Goal: Information Seeking & Learning: Learn about a topic

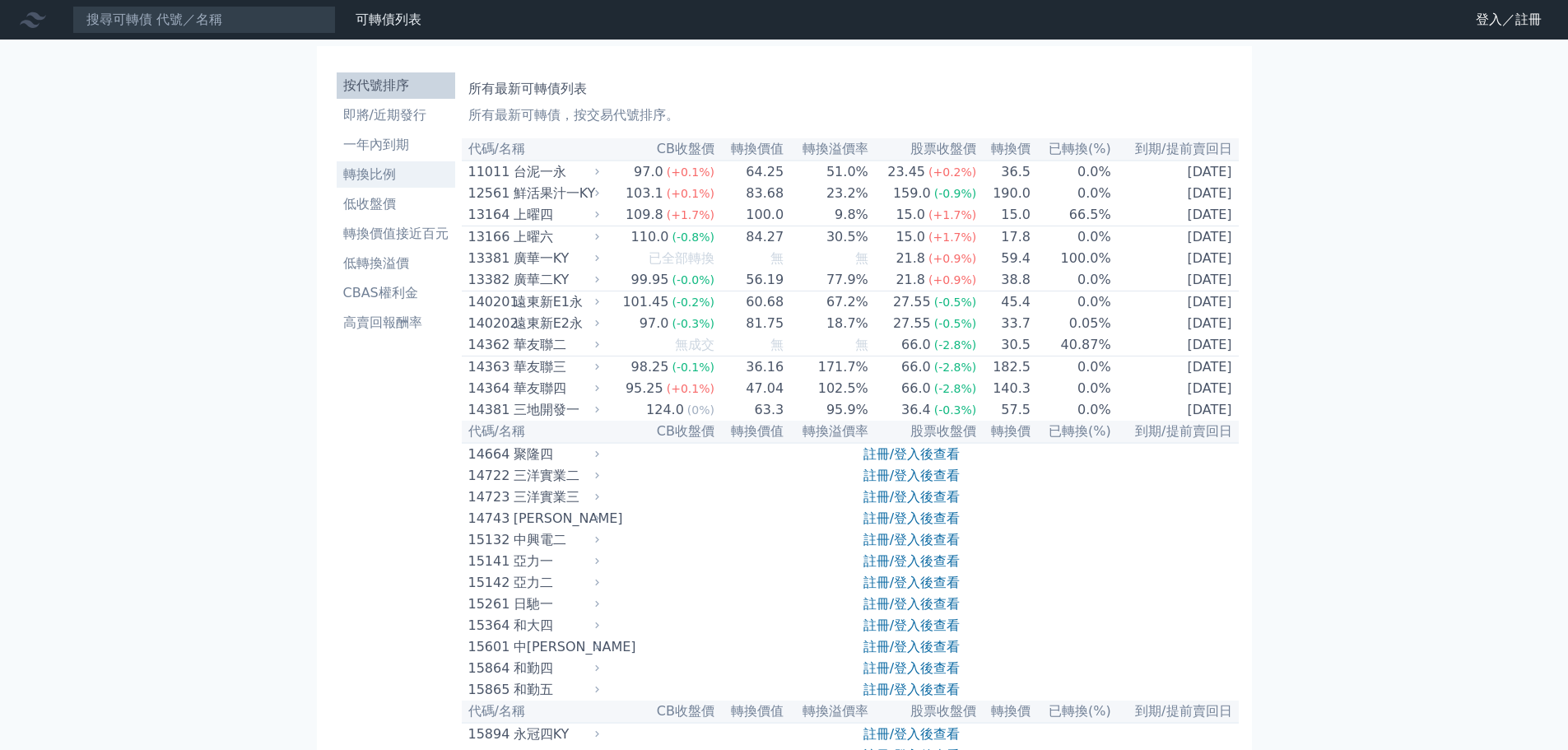
click at [396, 173] on li "轉換比例" at bounding box center [395, 174] width 119 height 20
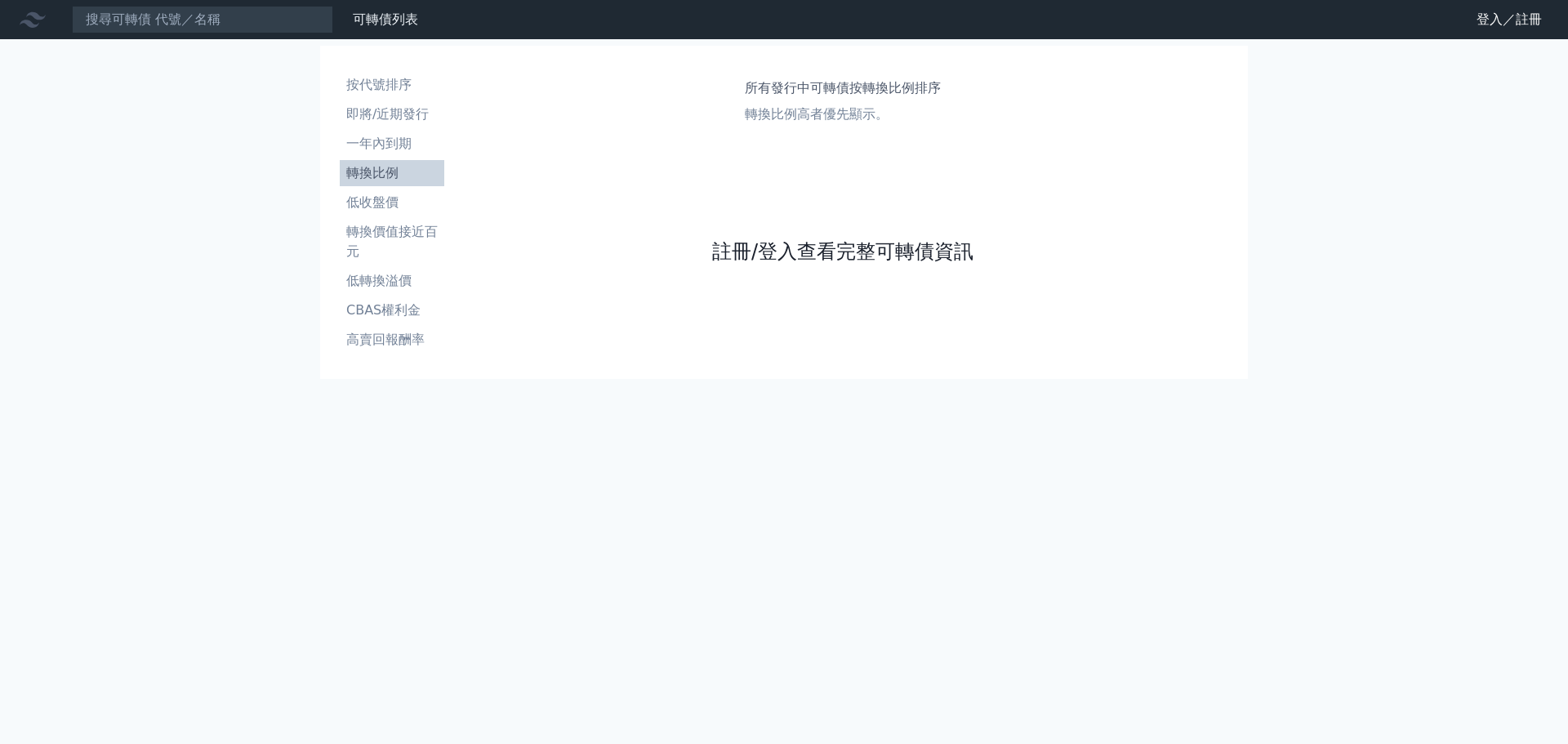
click at [920, 248] on link "註冊/登入查看完整可轉債資訊" at bounding box center [843, 251] width 261 height 26
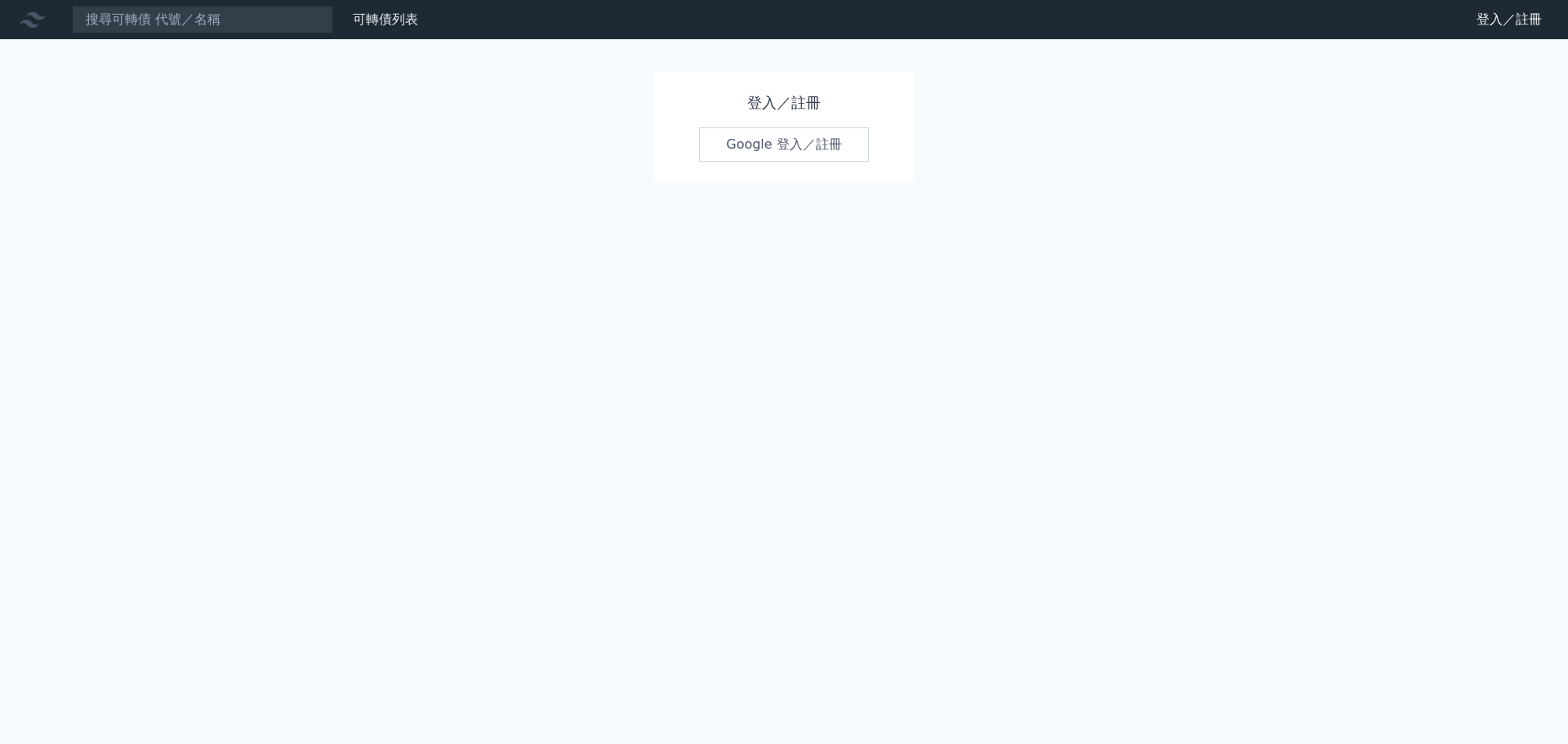
click at [822, 141] on link "Google 登入／註冊" at bounding box center [784, 144] width 170 height 35
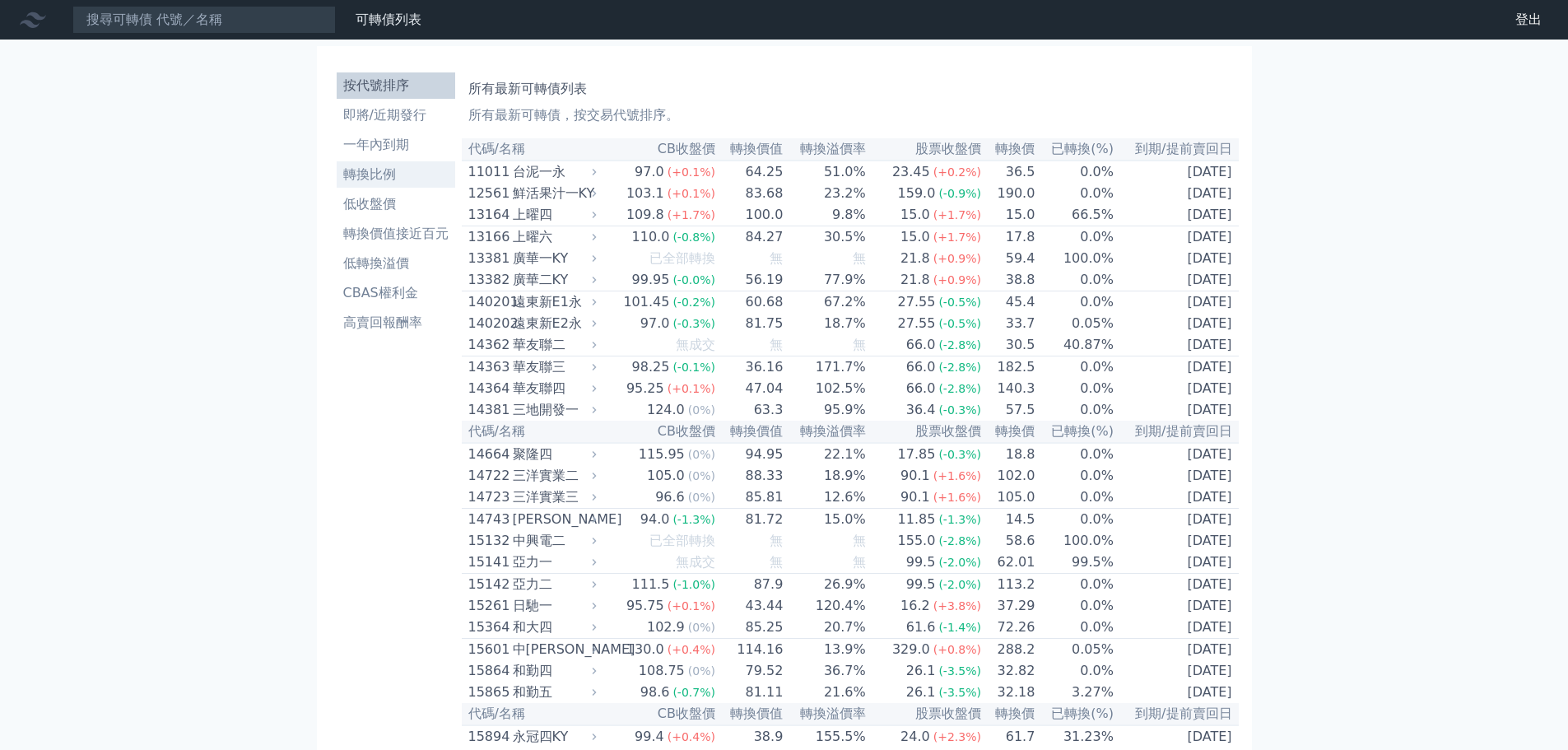
click at [408, 180] on li "轉換比例" at bounding box center [395, 174] width 119 height 20
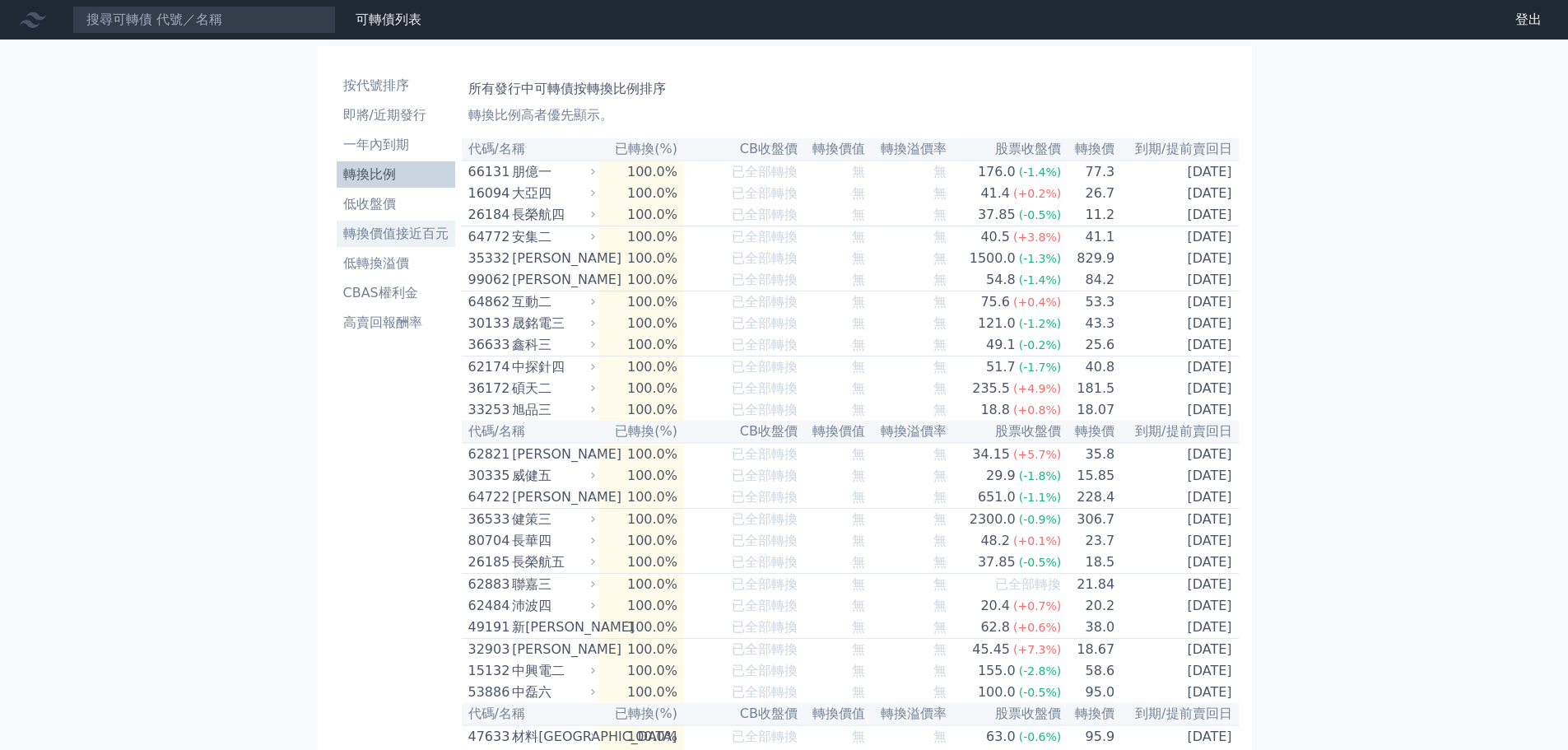
click at [417, 237] on li "轉換價值接近百元" at bounding box center [395, 234] width 119 height 20
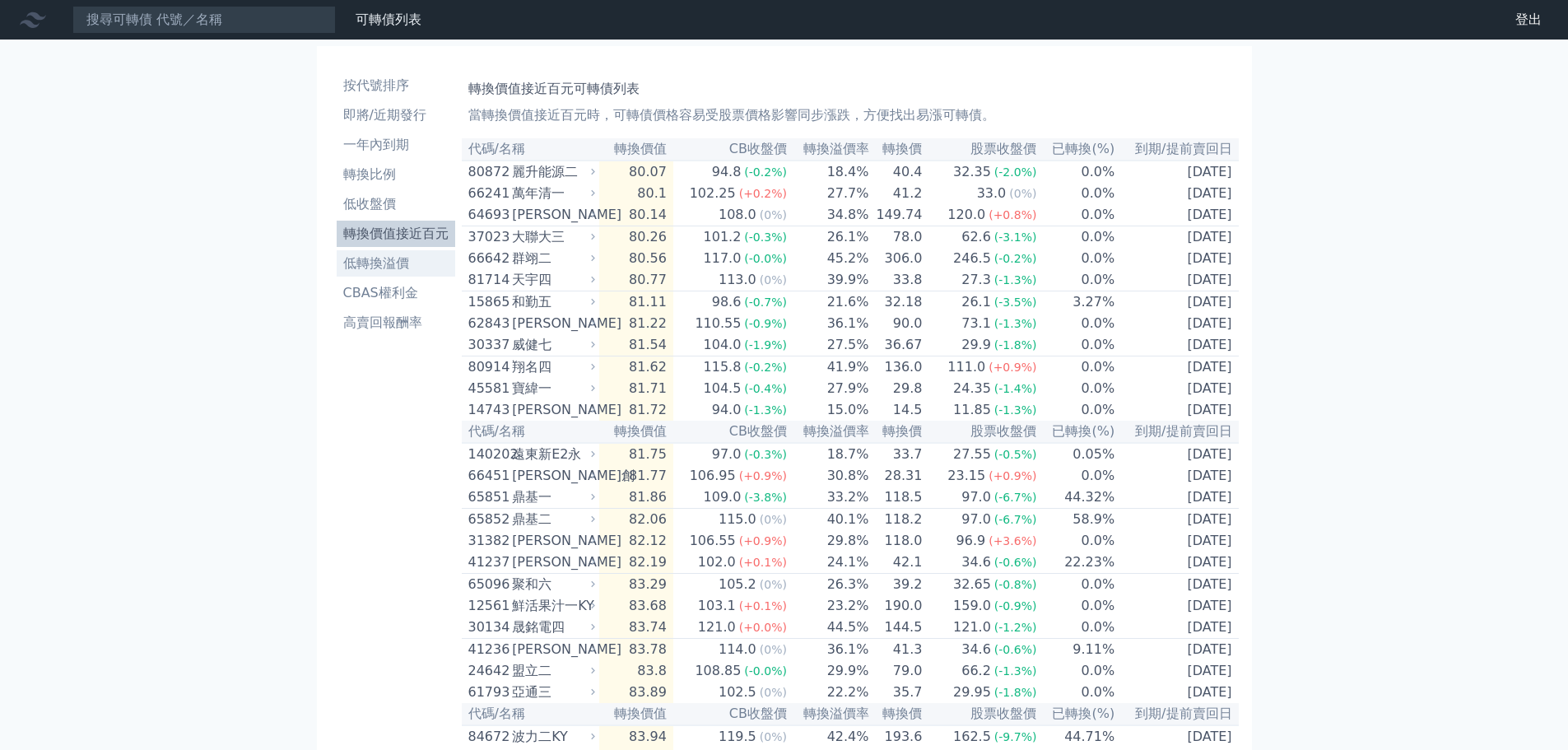
click at [407, 265] on li "低轉換溢價" at bounding box center [395, 264] width 119 height 20
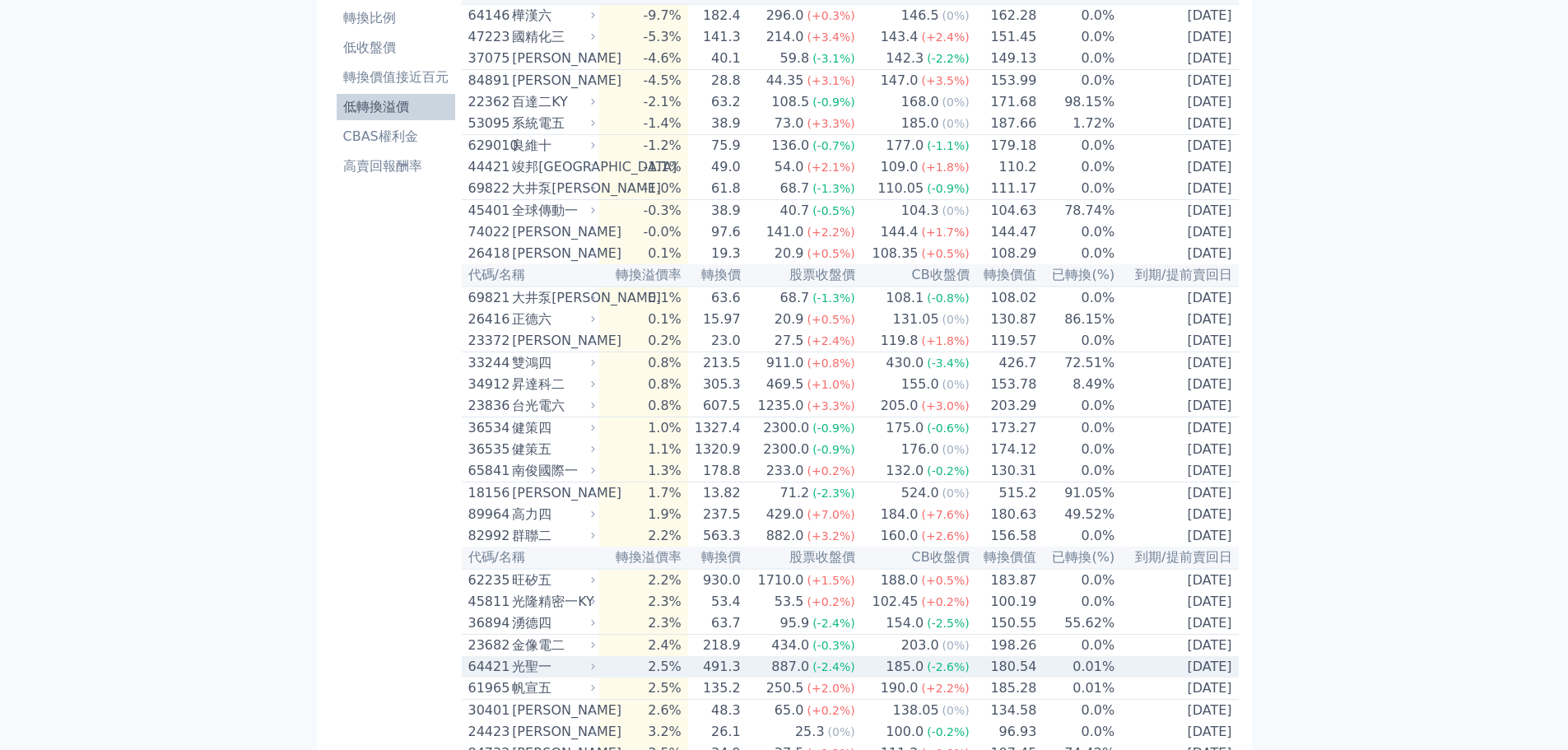
scroll to position [83, 0]
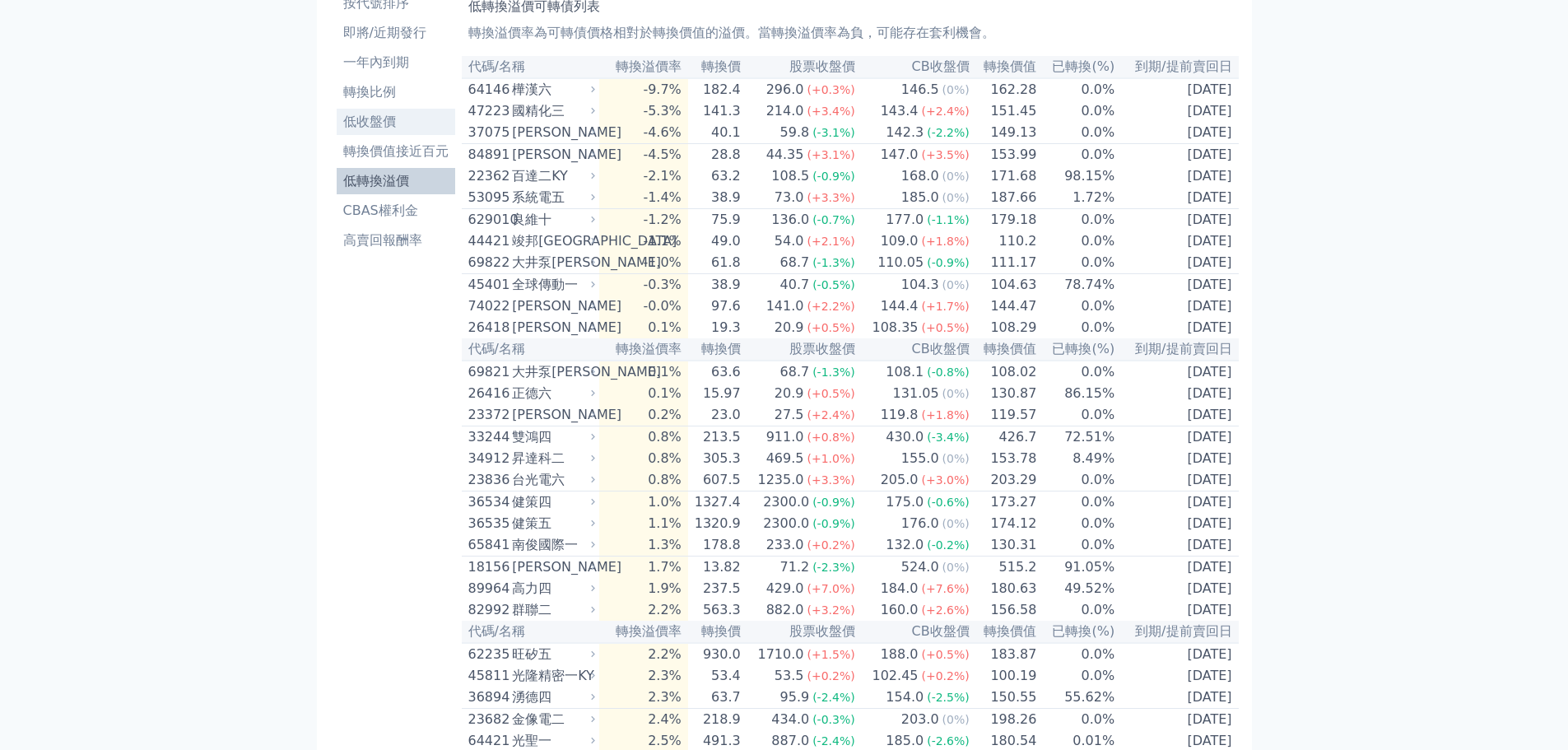
click at [419, 121] on li "低收盤價" at bounding box center [395, 122] width 119 height 20
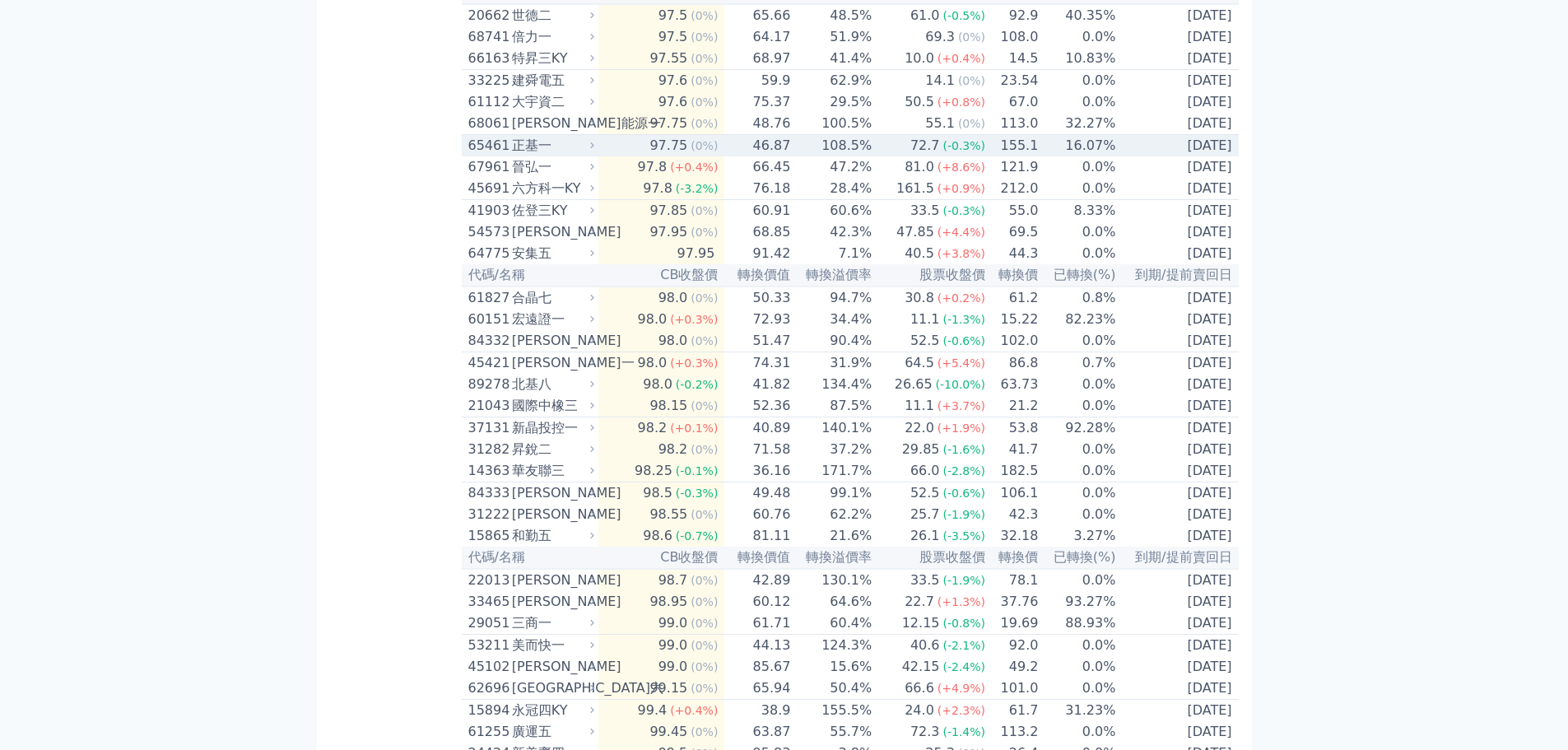
scroll to position [905, 0]
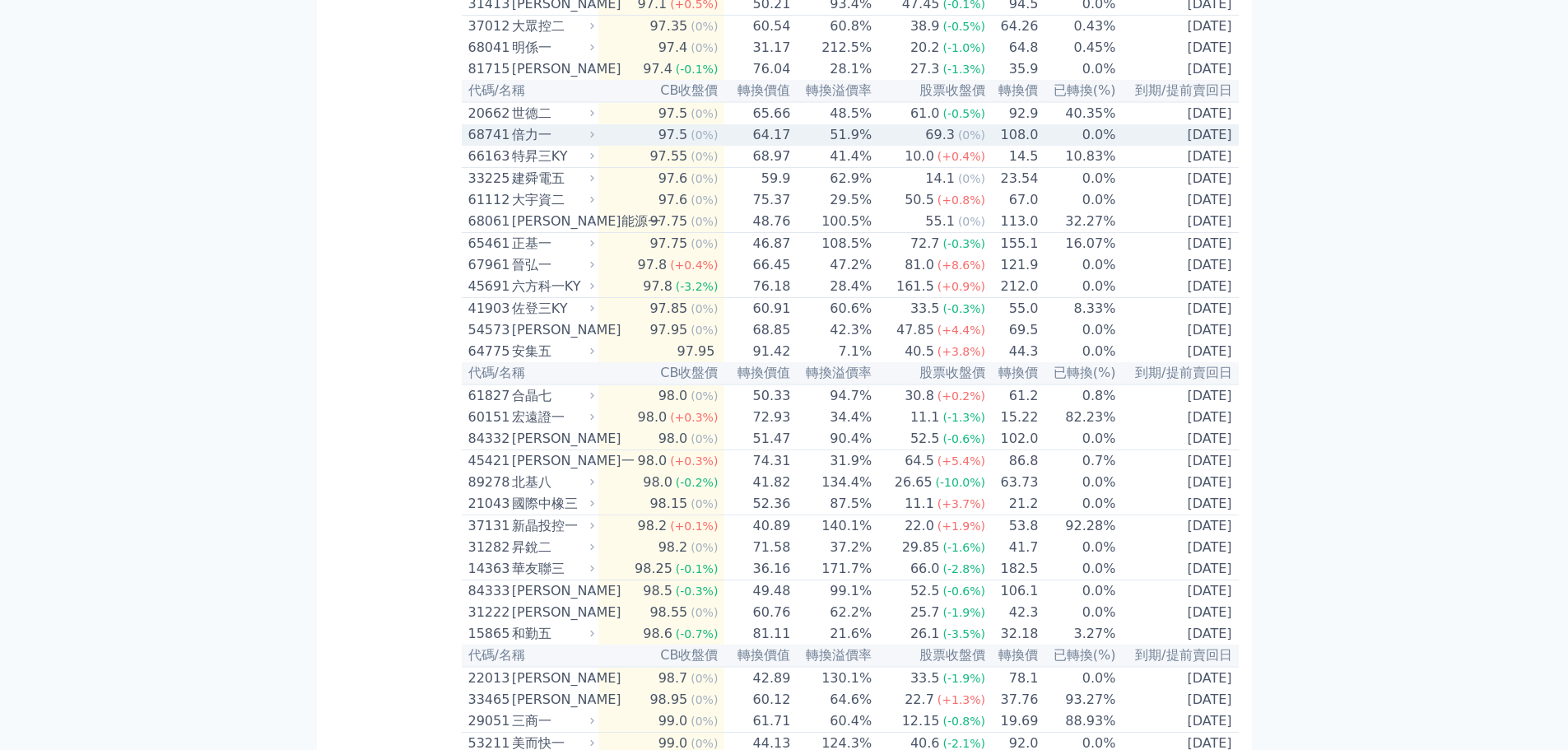
drag, startPoint x: 528, startPoint y: 204, endPoint x: 510, endPoint y: 205, distance: 18.0
click at [510, 144] on div "68741 [PERSON_NAME]" at bounding box center [527, 135] width 119 height 20
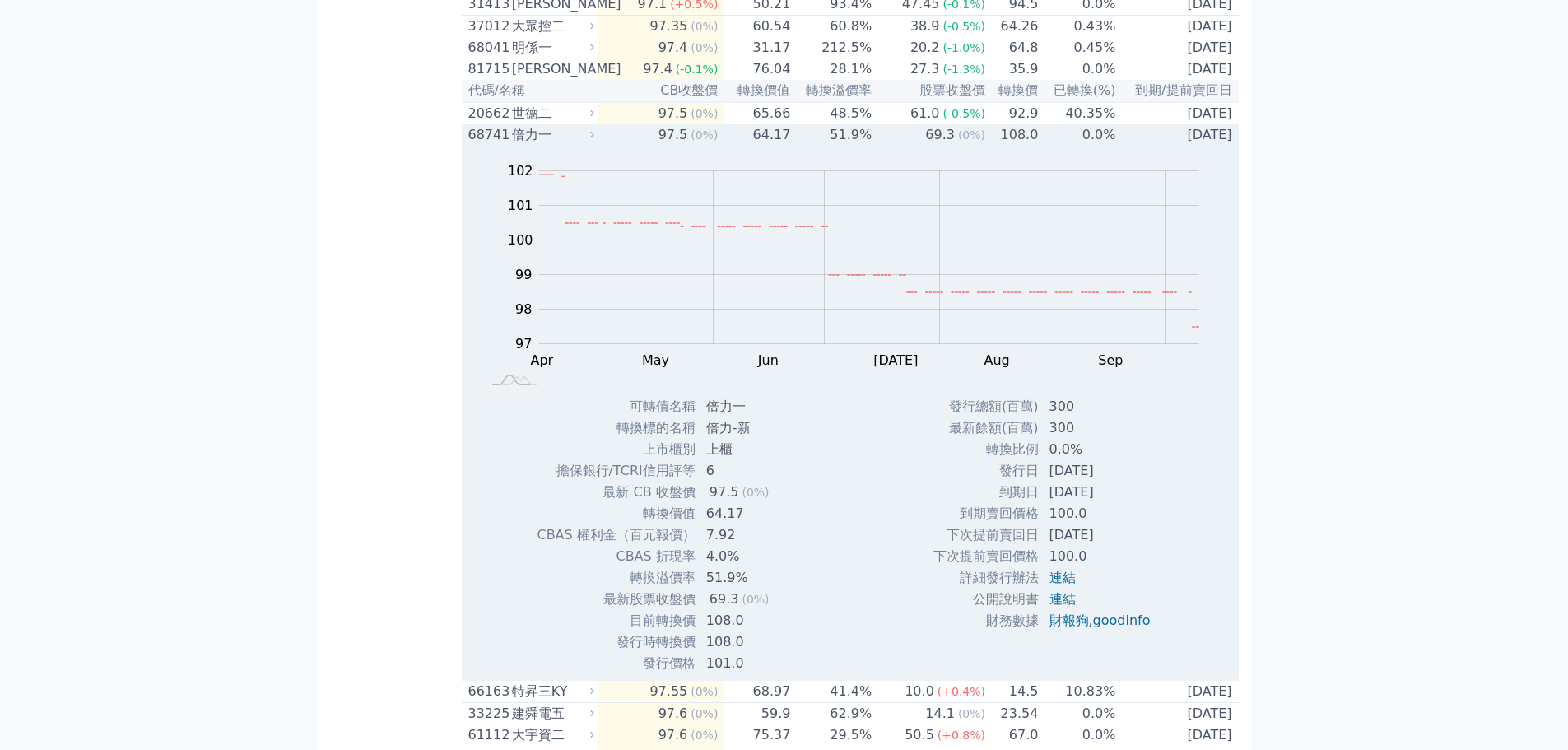
click at [510, 144] on div "68741 [PERSON_NAME]" at bounding box center [527, 135] width 119 height 20
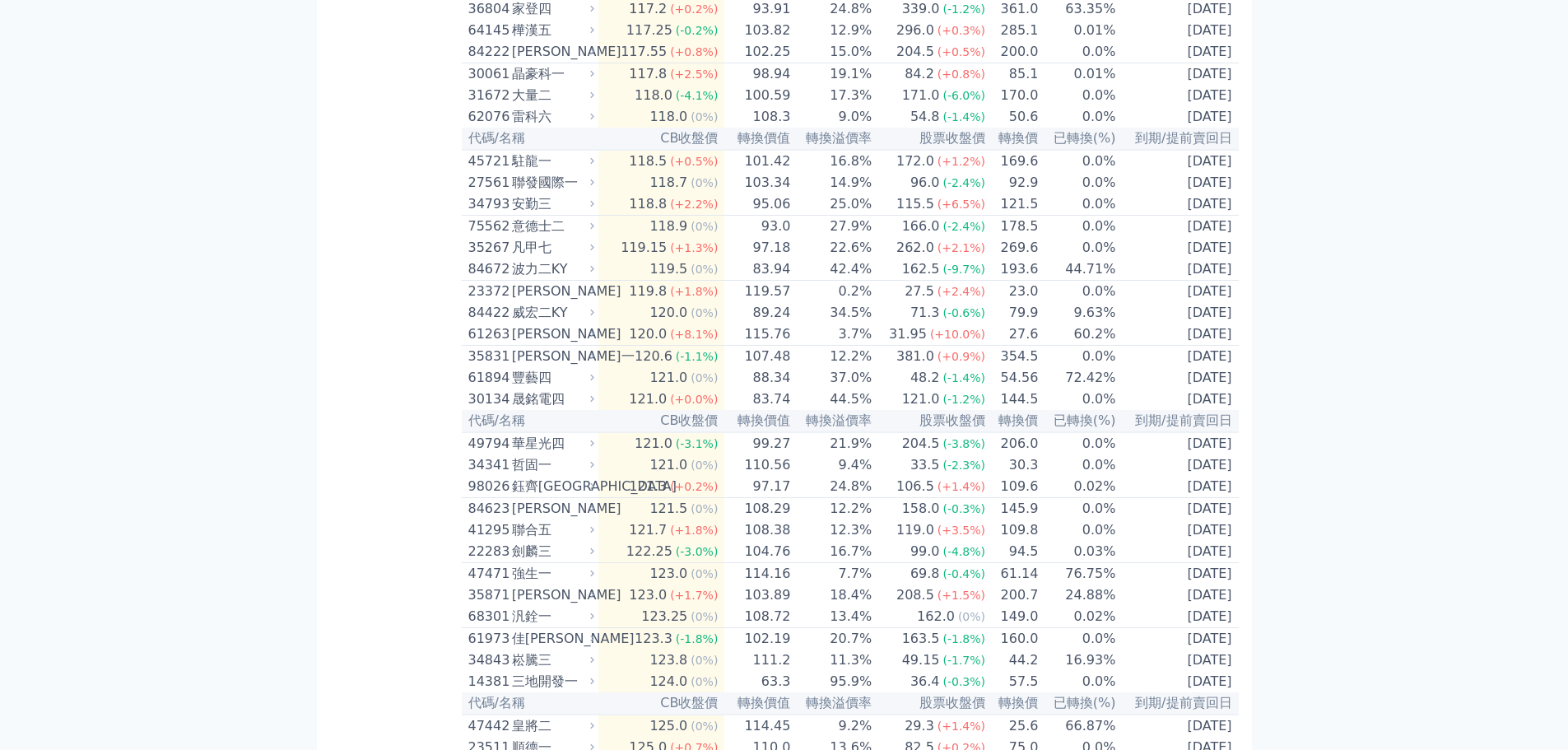
scroll to position [5679, 0]
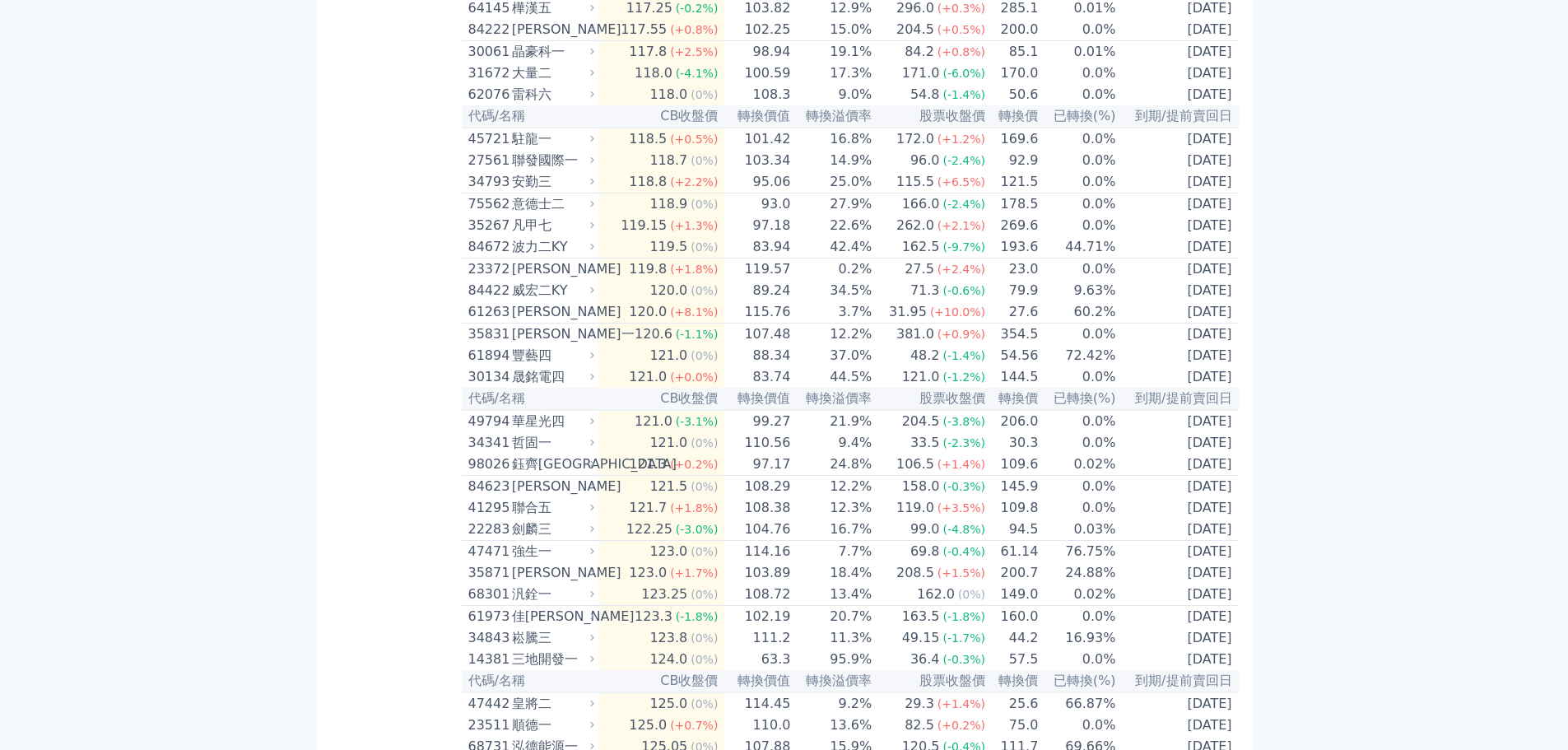
scroll to position [5597, 0]
